Goal: Transaction & Acquisition: Subscribe to service/newsletter

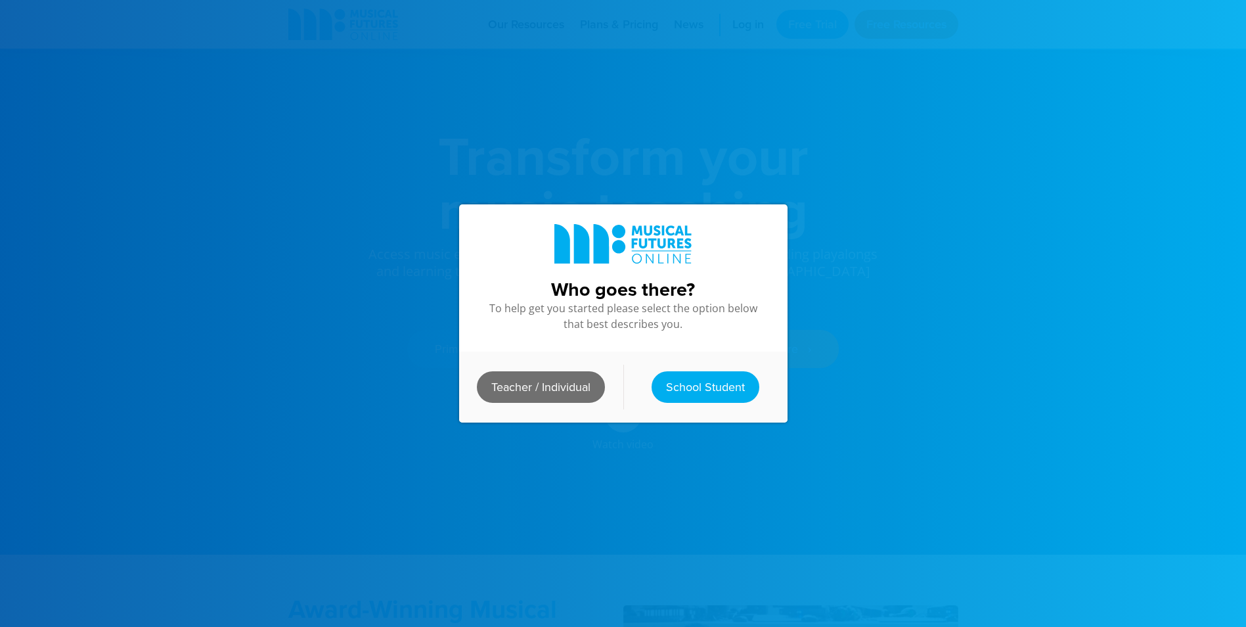
click at [538, 379] on link "Teacher / Individual" at bounding box center [541, 387] width 128 height 32
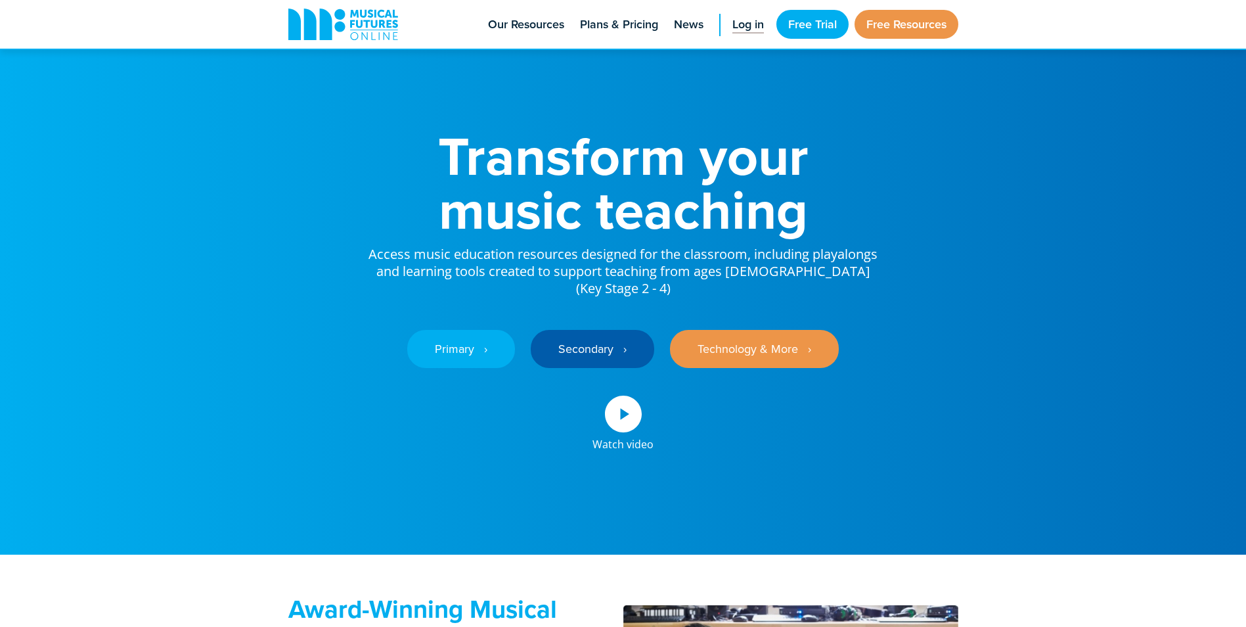
click at [750, 26] on span "Log in" at bounding box center [749, 25] width 32 height 18
click at [633, 22] on span "Plans & Pricing" at bounding box center [619, 25] width 78 height 18
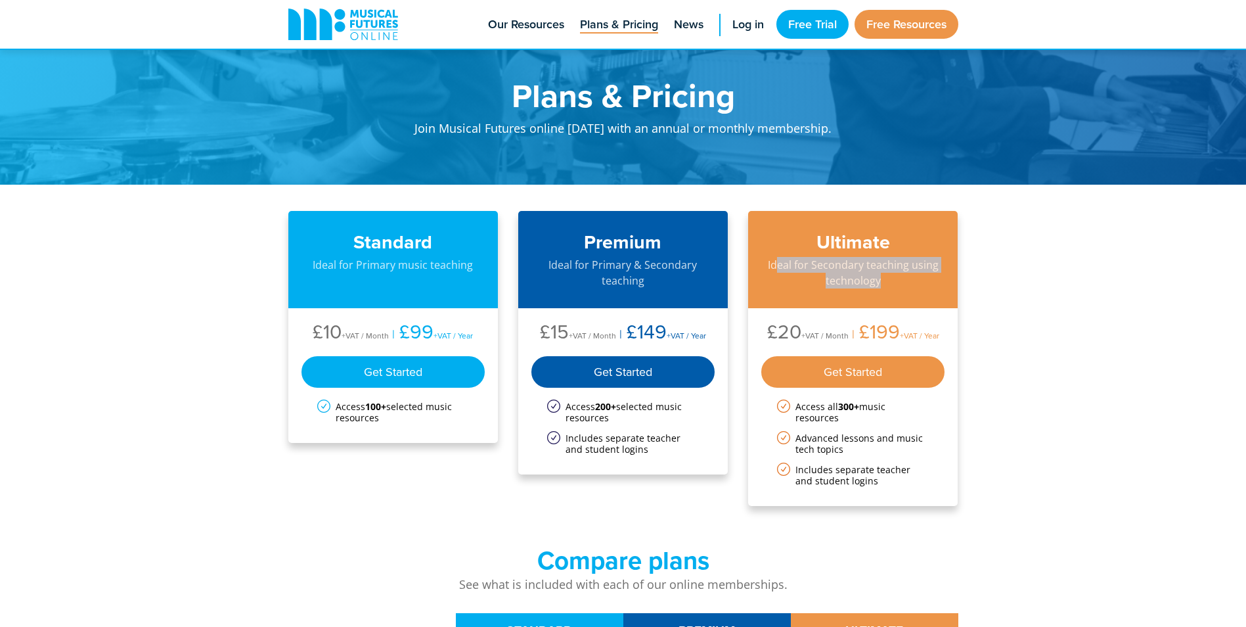
drag, startPoint x: 779, startPoint y: 267, endPoint x: 1053, endPoint y: 273, distance: 274.7
click at [815, 256] on div "Ultimate Ideal for Secondary teaching using technology" at bounding box center [853, 260] width 210 height 98
drag, startPoint x: 770, startPoint y: 265, endPoint x: 940, endPoint y: 277, distance: 169.9
click at [945, 277] on p "Ideal for Secondary teaching using technology" at bounding box center [854, 273] width 184 height 32
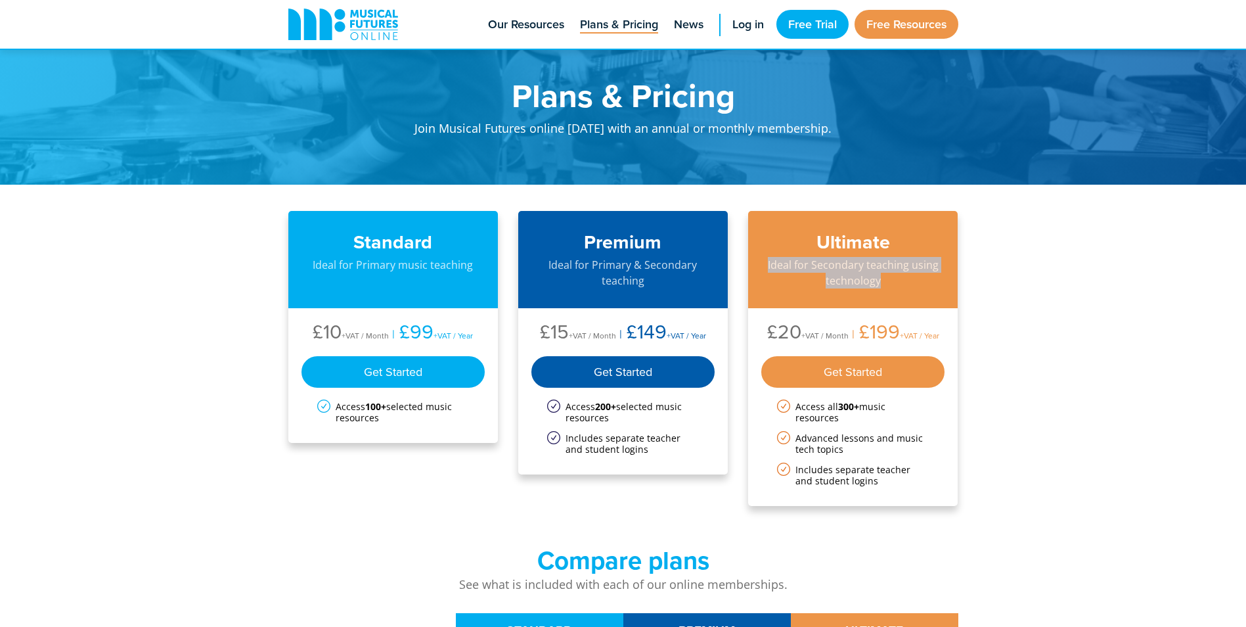
click at [860, 278] on p "Ideal for Secondary teaching using technology" at bounding box center [854, 273] width 184 height 32
